Goal: Find specific page/section: Find specific page/section

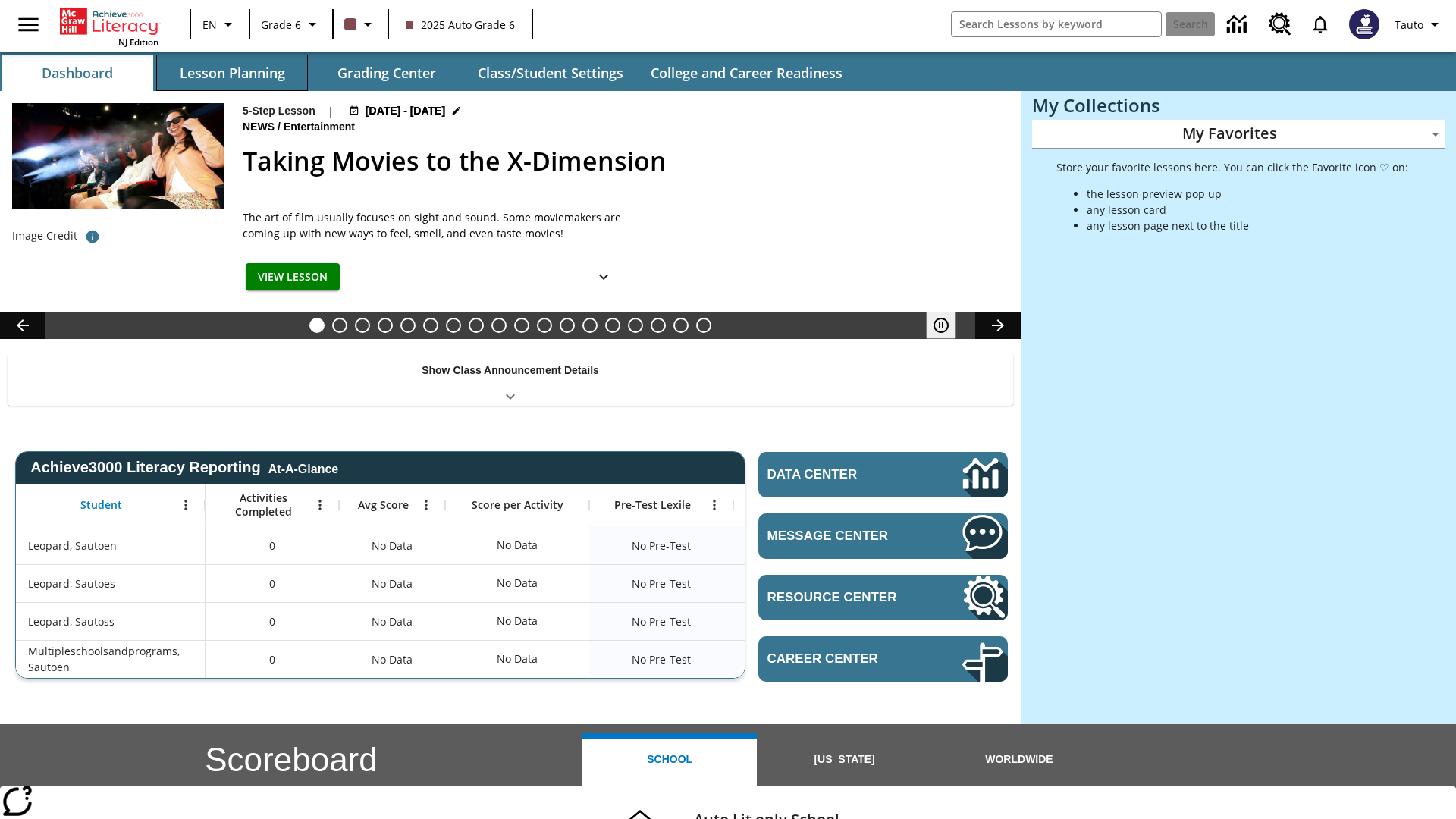
click at [232, 73] on button "Lesson Planning" at bounding box center [232, 72] width 151 height 37
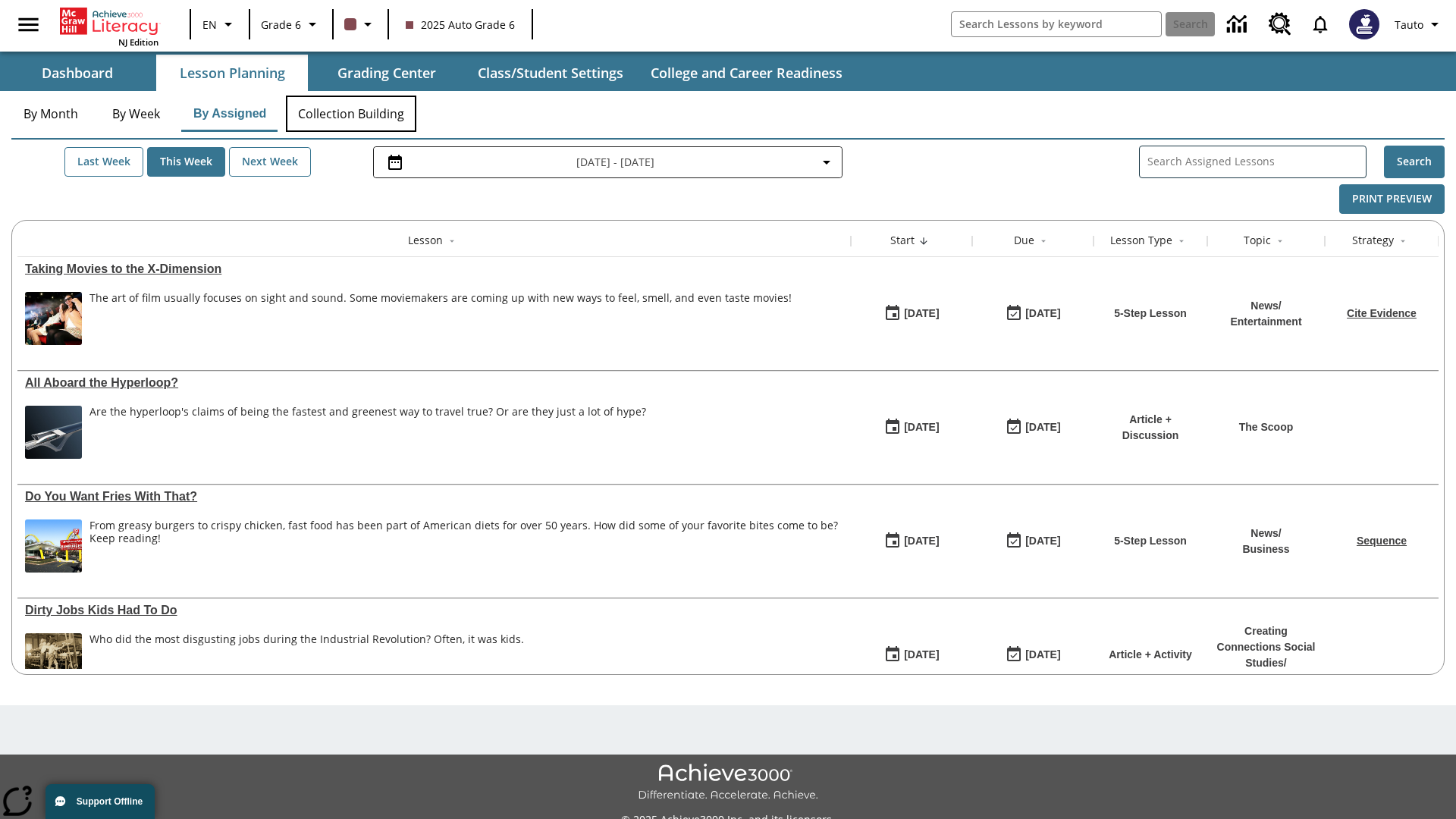
click at [350, 114] on button "Collection Building" at bounding box center [350, 113] width 130 height 37
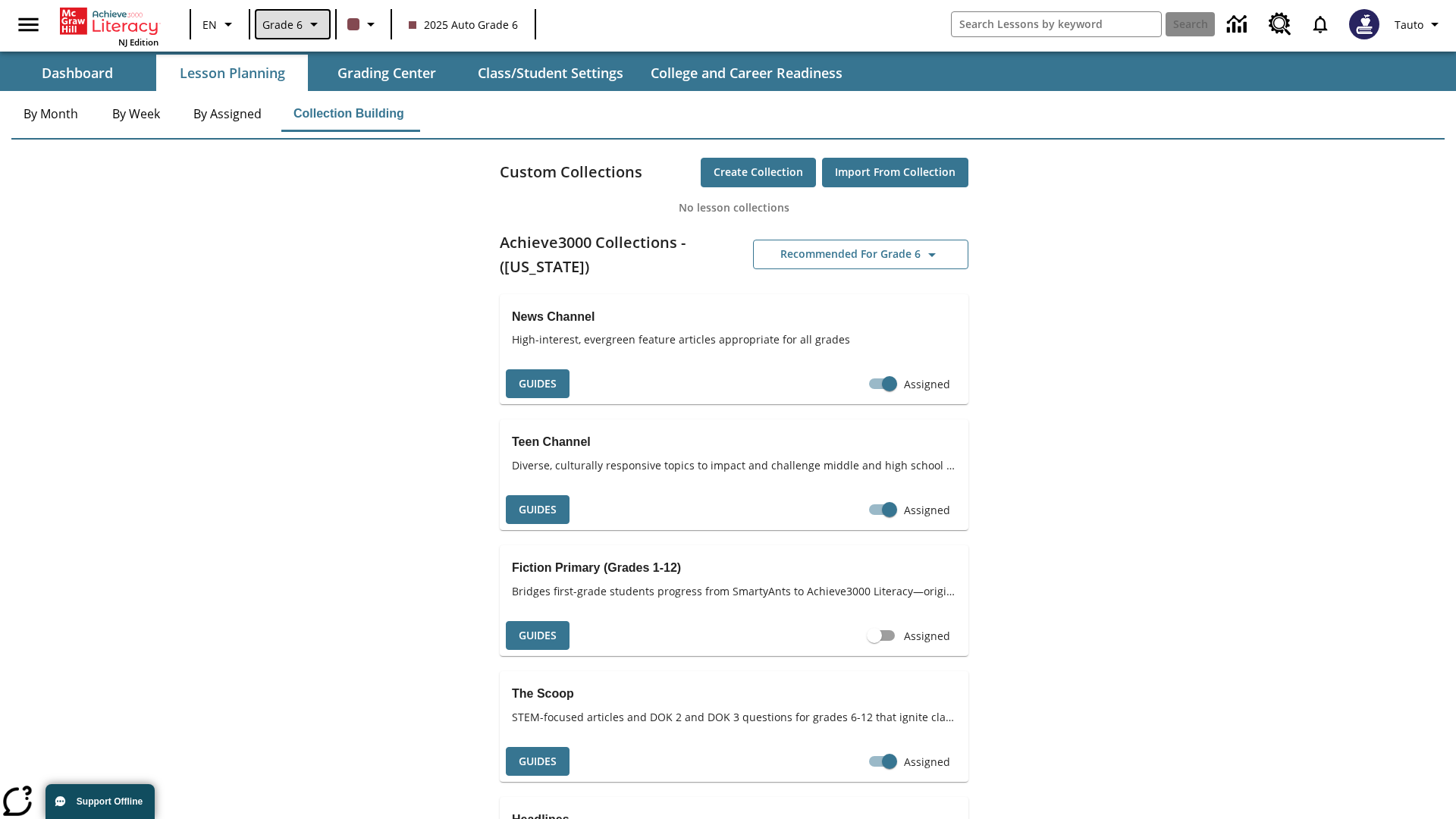
click at [291, 25] on span "Grade 6" at bounding box center [282, 25] width 40 height 16
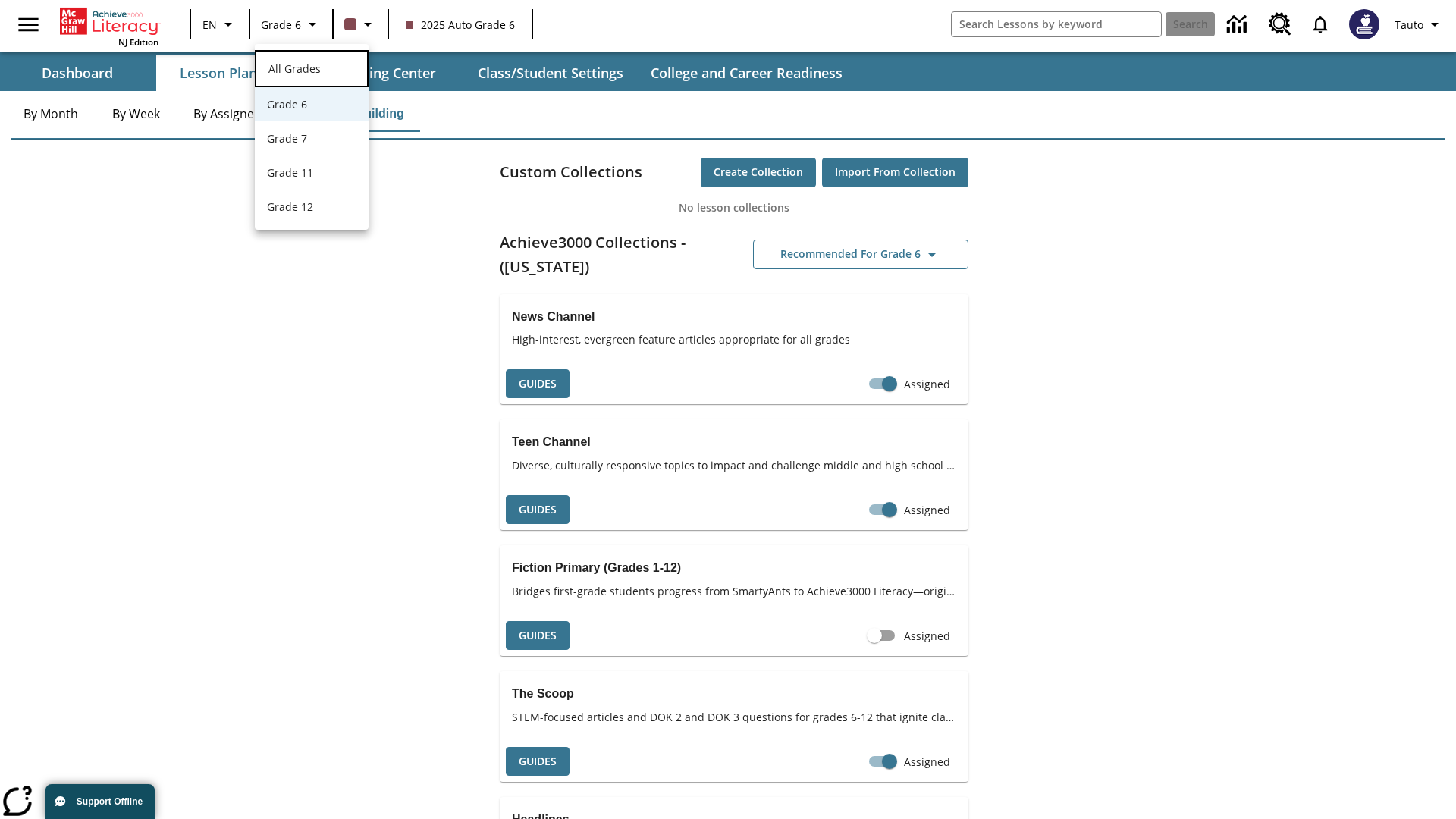
click at [312, 66] on span "All Grades" at bounding box center [295, 68] width 53 height 14
